Goal: Transaction & Acquisition: Subscribe to service/newsletter

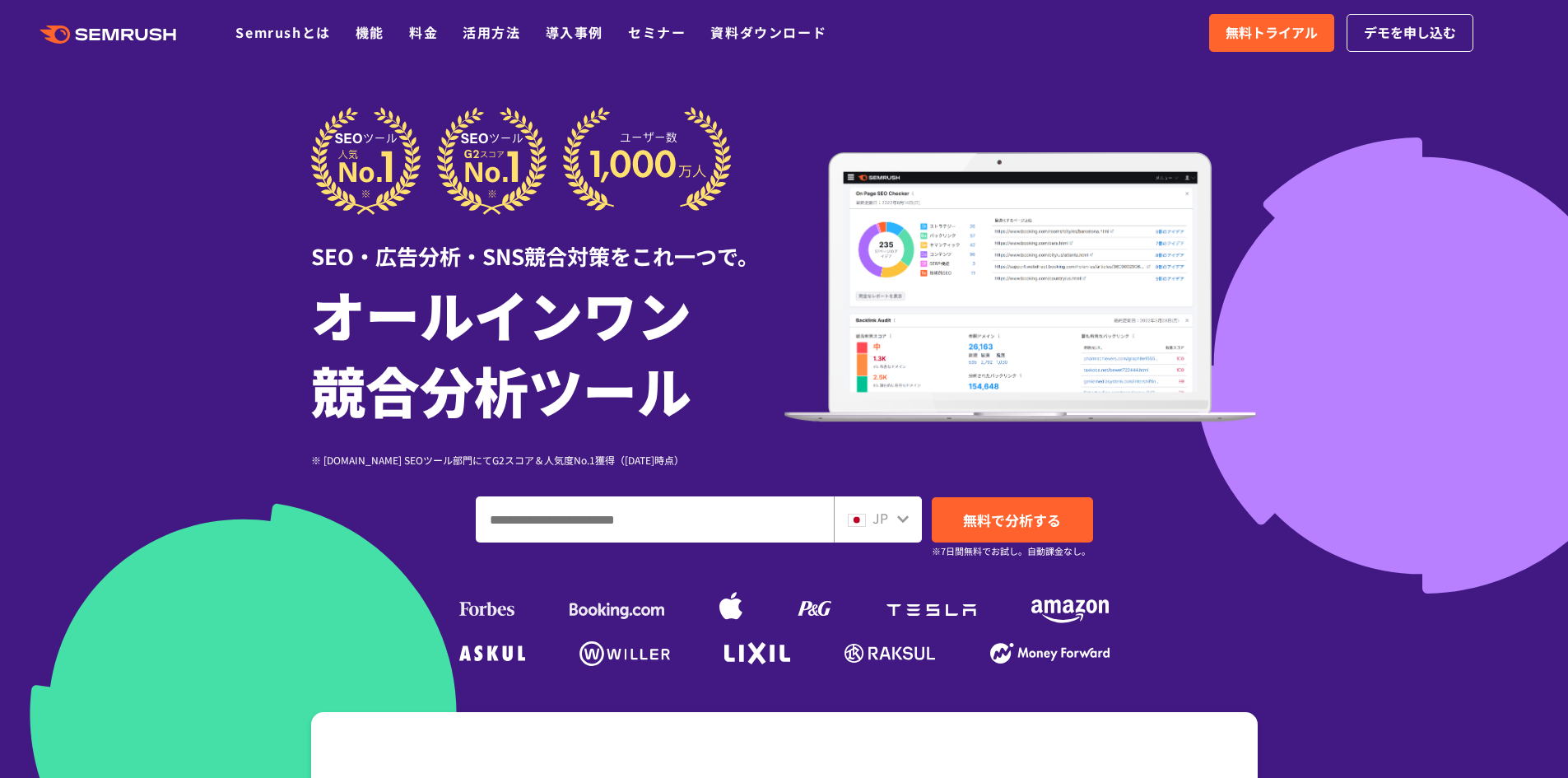
click at [604, 515] on input "ドメイン、キーワードまたはURLを入力してください" at bounding box center [654, 520] width 356 height 44
type input "**********"
click at [420, 35] on link "料金" at bounding box center [423, 32] width 29 height 19
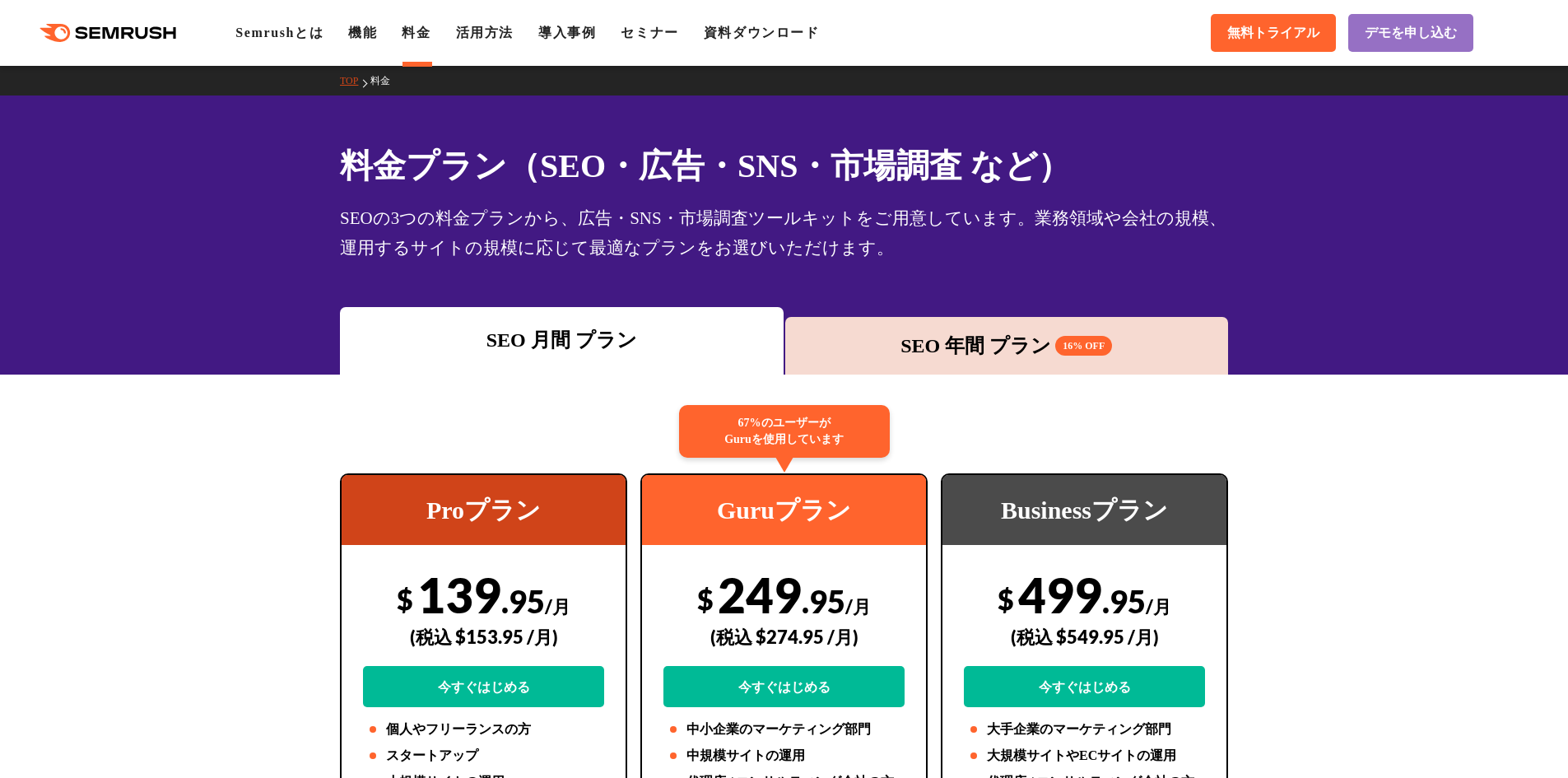
scroll to position [247, 0]
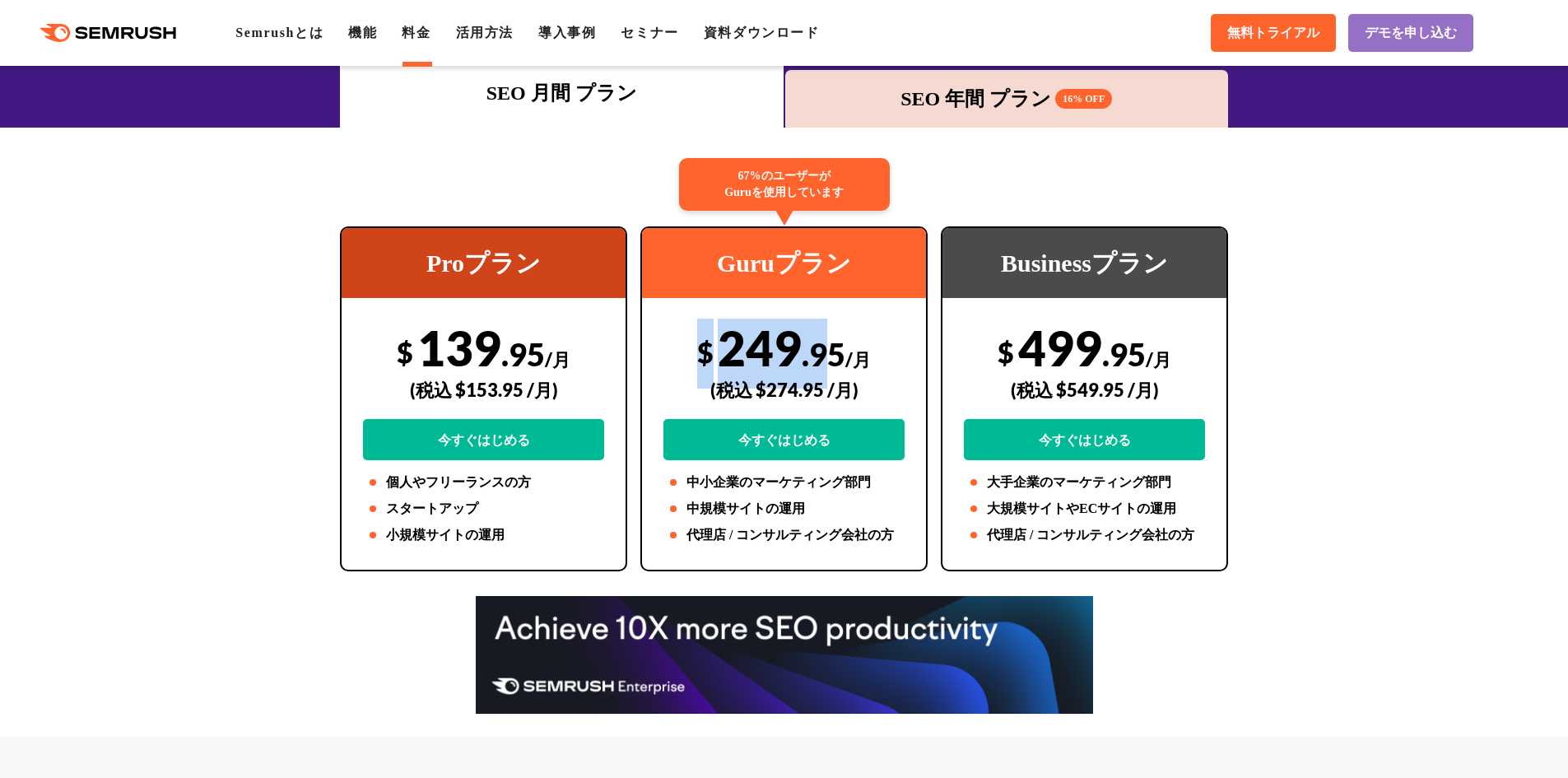
drag, startPoint x: 706, startPoint y: 354, endPoint x: 822, endPoint y: 350, distance: 116.1
click at [822, 350] on div "$ 249 .95 /月 (税込 $274.95 /月) 今すぐはじめる" at bounding box center [784, 389] width 241 height 141
click at [841, 347] on span ".95" at bounding box center [823, 354] width 43 height 38
click at [994, 105] on div "SEO 年間 プラン 16% OFF" at bounding box center [1007, 99] width 427 height 30
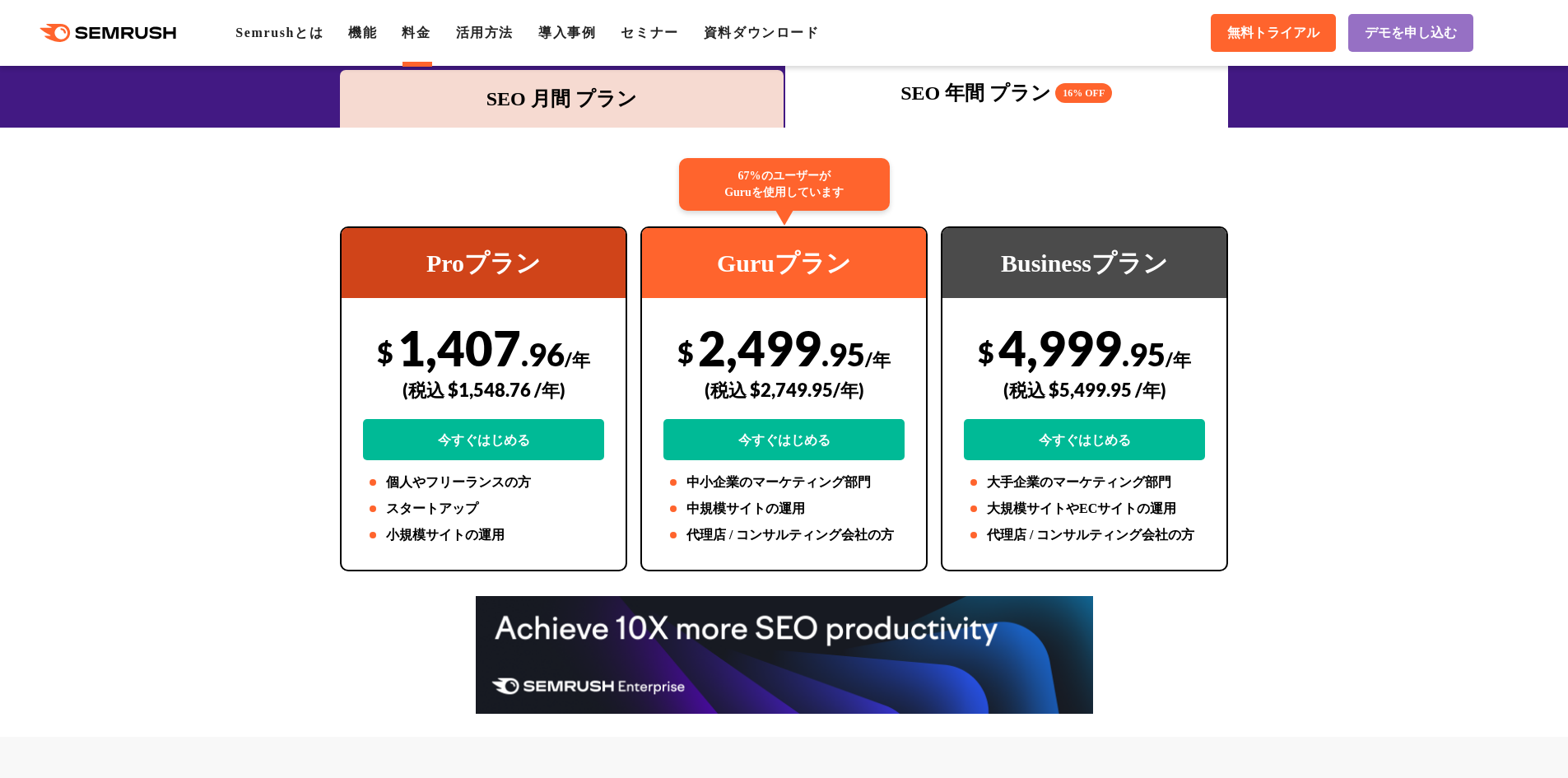
click at [603, 90] on div "SEO 月間 プラン" at bounding box center [561, 99] width 427 height 30
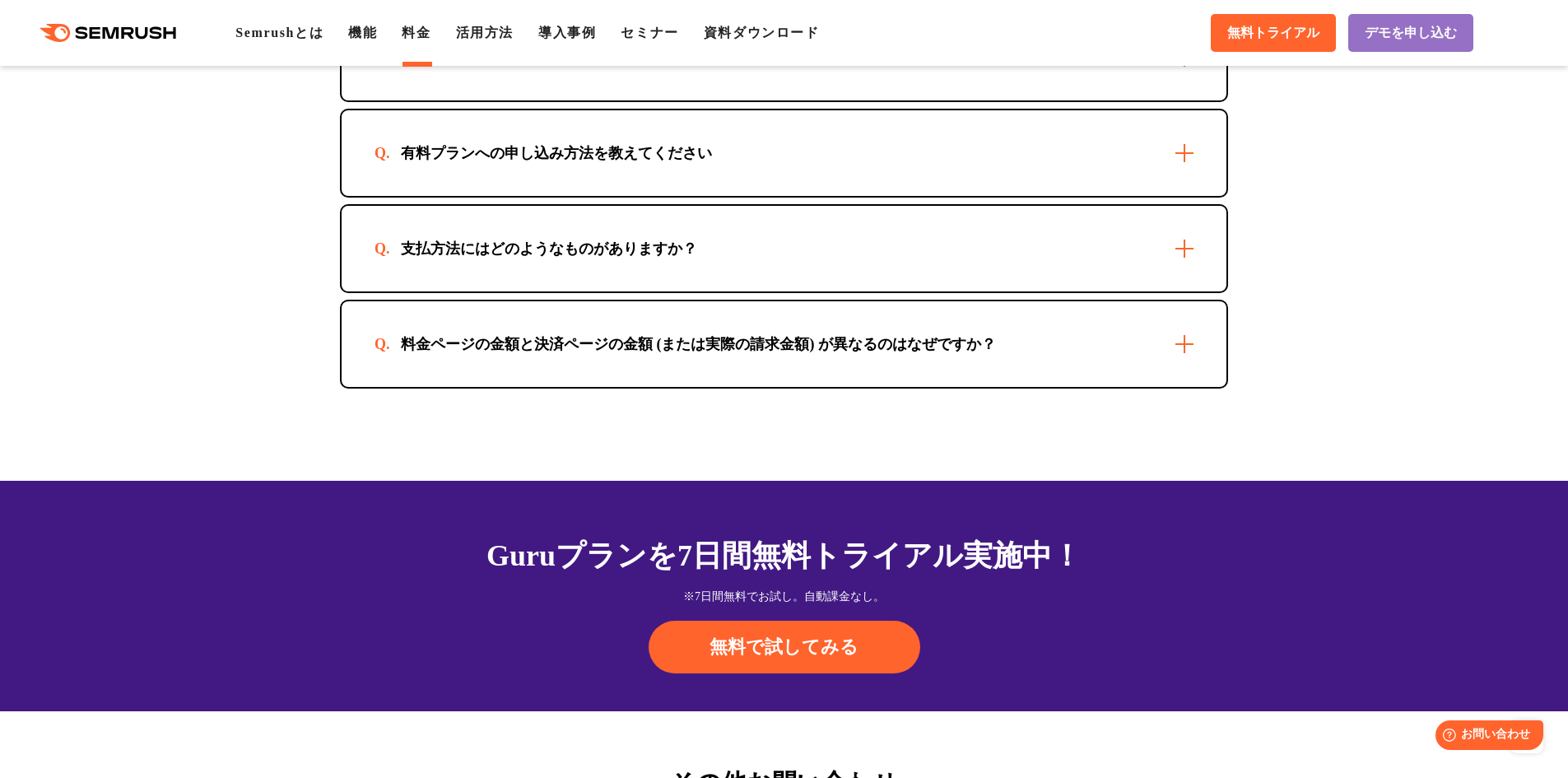
scroll to position [5521, 0]
